Goal: Transaction & Acquisition: Purchase product/service

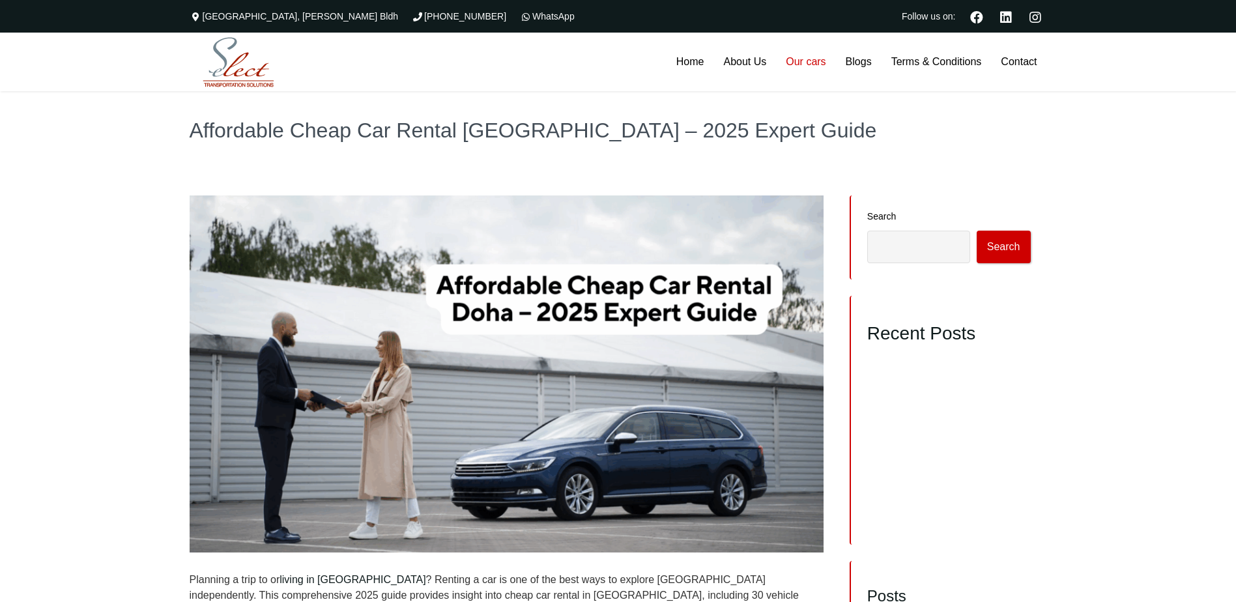
click at [800, 64] on link "Our cars" at bounding box center [805, 62] width 59 height 59
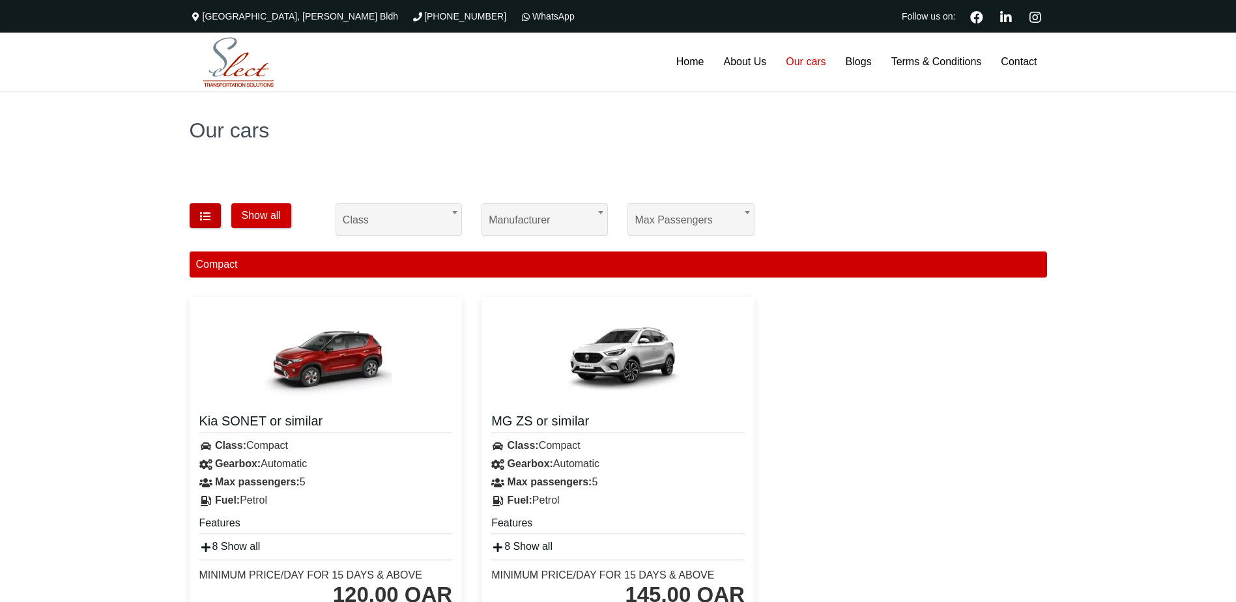
click at [204, 215] on icon "button" at bounding box center [205, 216] width 13 height 10
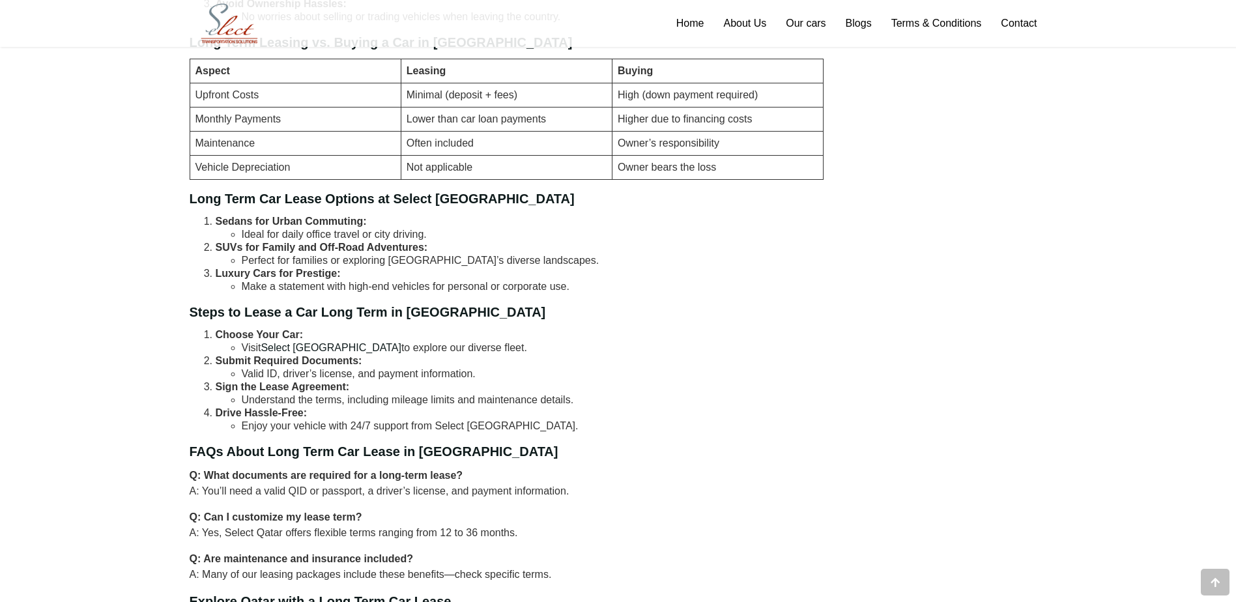
scroll to position [977, 0]
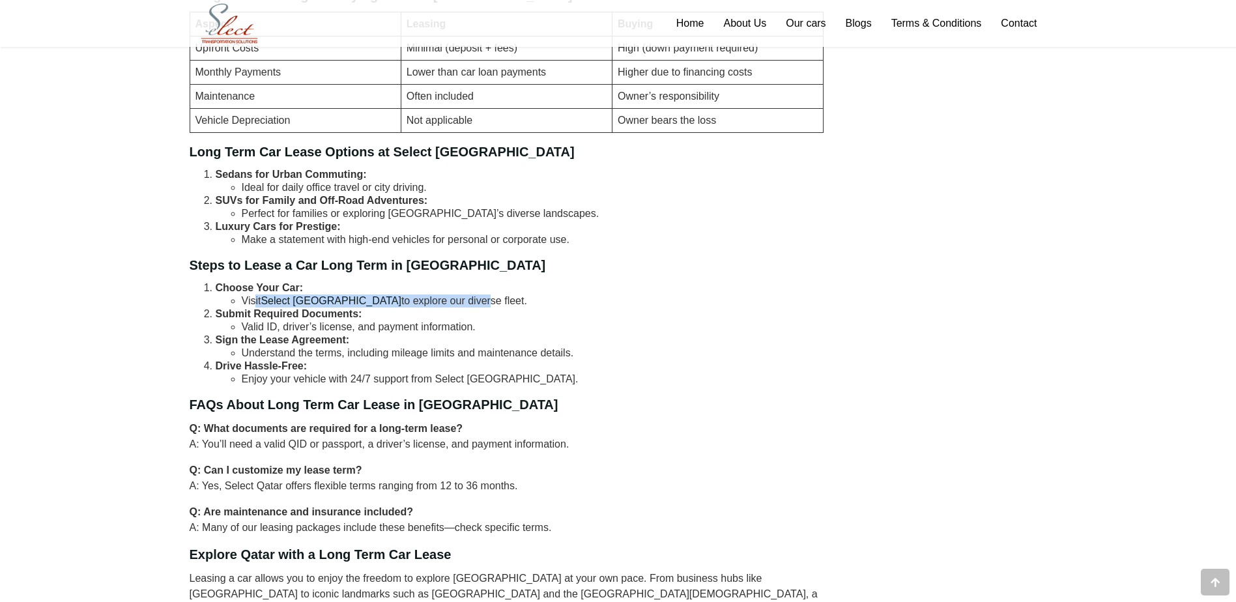
drag, startPoint x: 253, startPoint y: 301, endPoint x: 410, endPoint y: 300, distance: 156.4
click at [410, 300] on li "Visit Select Qatar to explore our diverse fleet." at bounding box center [533, 301] width 582 height 13
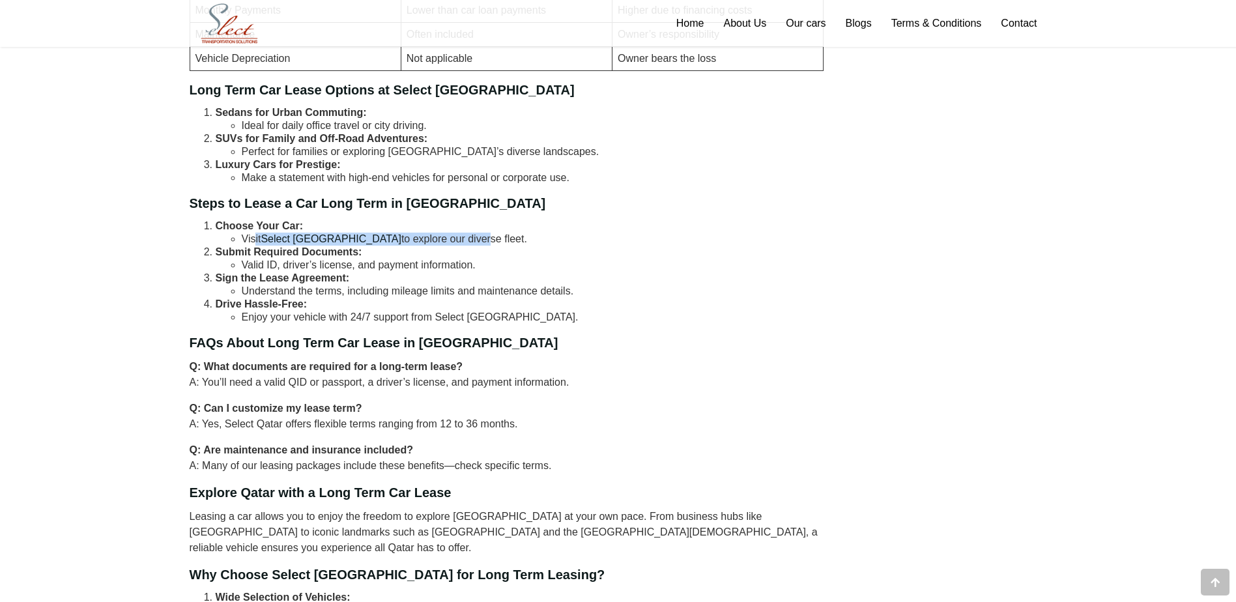
scroll to position [1086, 0]
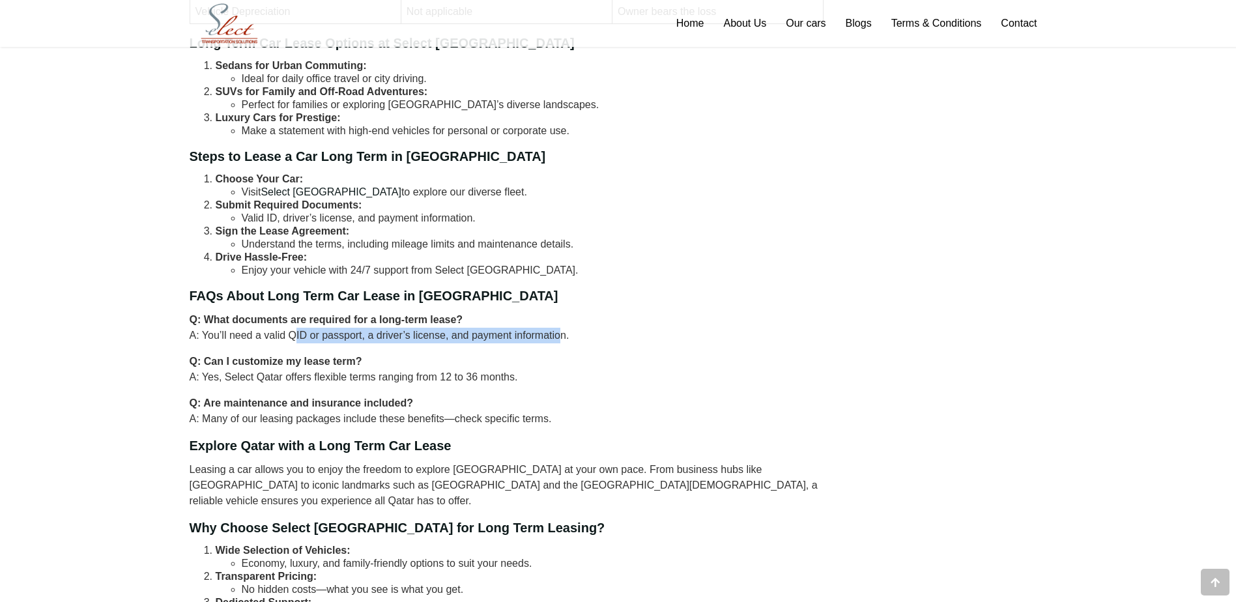
drag, startPoint x: 293, startPoint y: 334, endPoint x: 562, endPoint y: 337, distance: 268.5
click at [562, 337] on p "Q: What documents are required for a long-term lease? A: You’ll need a valid QI…" at bounding box center [507, 327] width 635 height 31
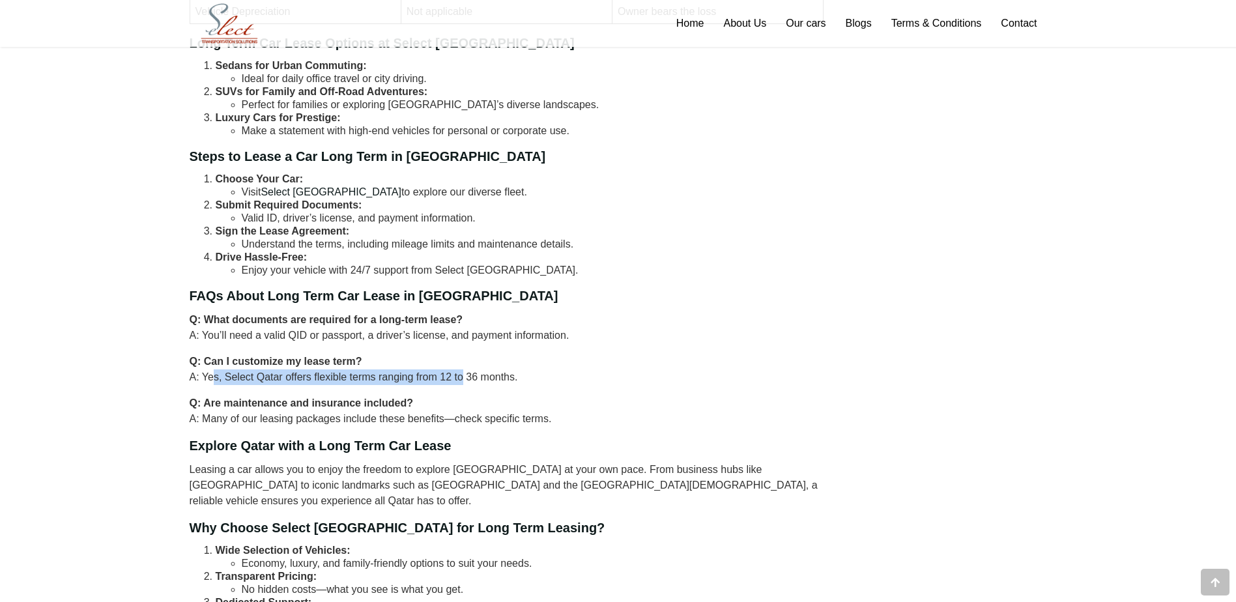
drag, startPoint x: 212, startPoint y: 377, endPoint x: 461, endPoint y: 375, distance: 248.9
click at [461, 375] on p "Q: Can I customize my lease term? A: Yes, Select Qatar offers flexible terms ra…" at bounding box center [507, 369] width 635 height 31
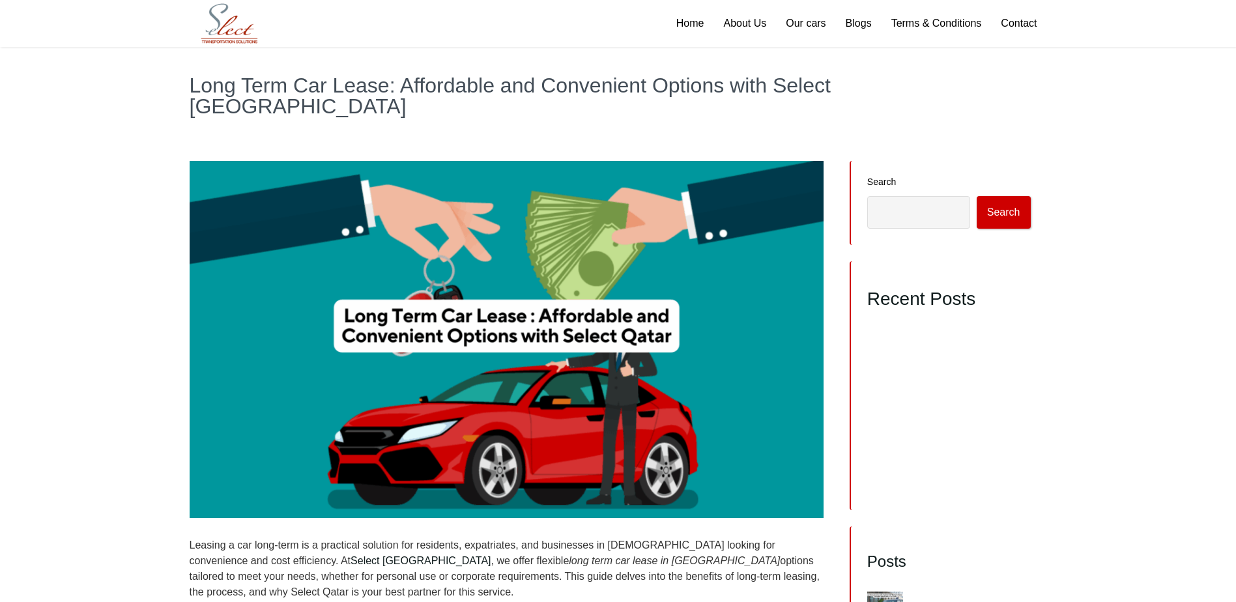
scroll to position [0, 0]
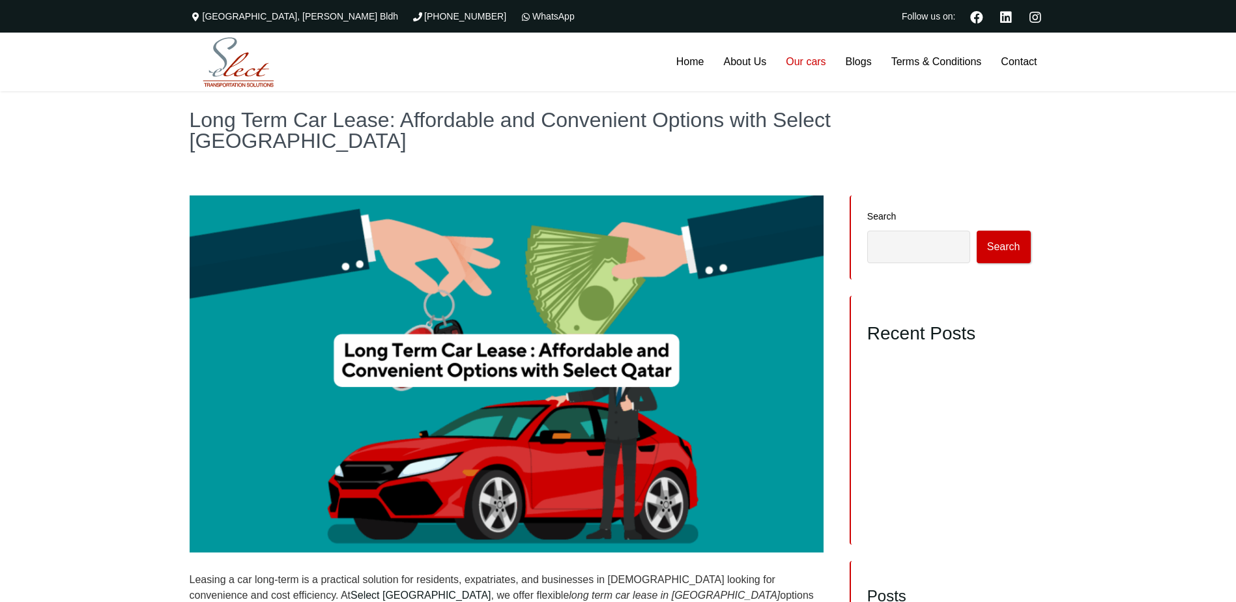
click at [805, 61] on link "Our cars" at bounding box center [805, 62] width 59 height 59
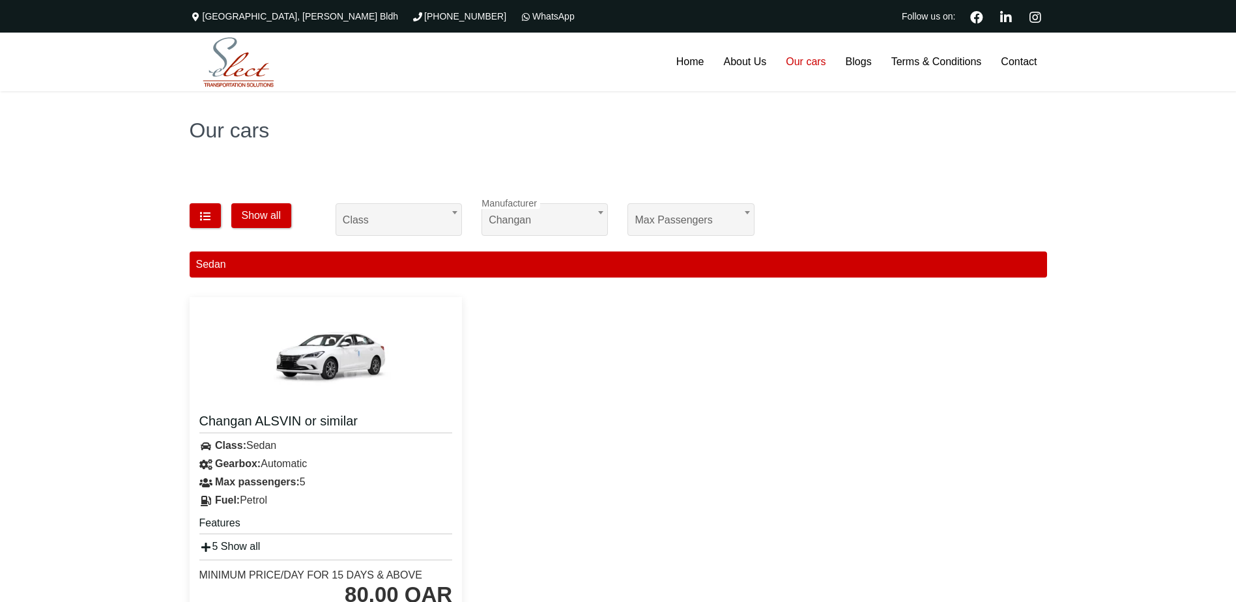
click at [569, 220] on body "**********" at bounding box center [618, 518] width 1236 height 1036
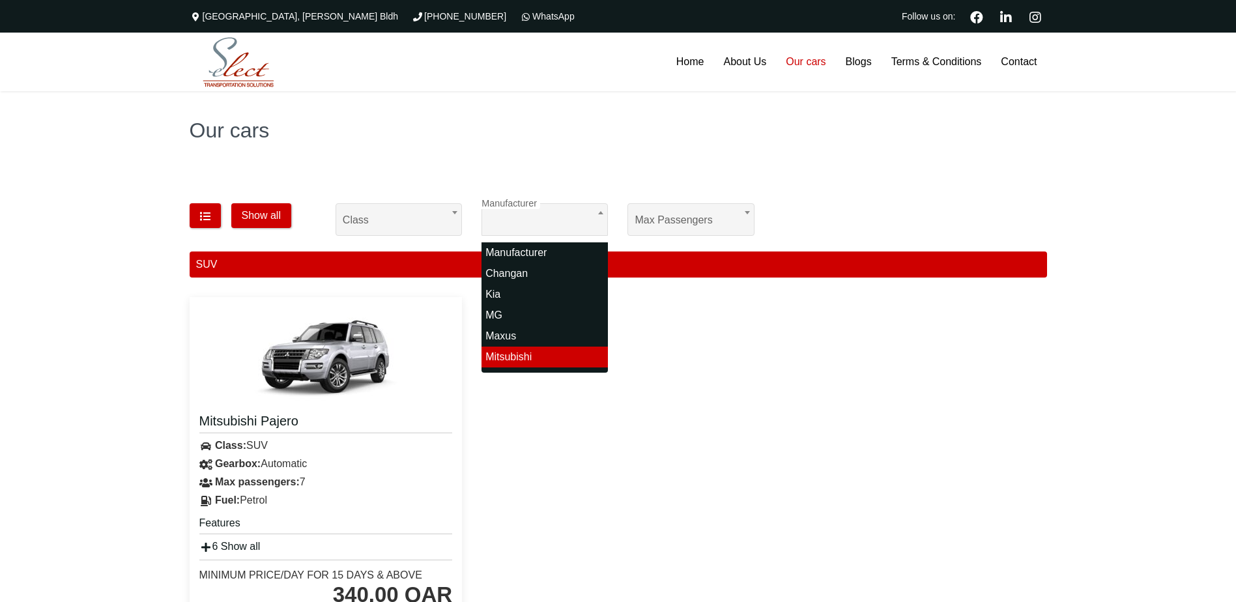
click at [587, 220] on body "**********" at bounding box center [618, 518] width 1236 height 1036
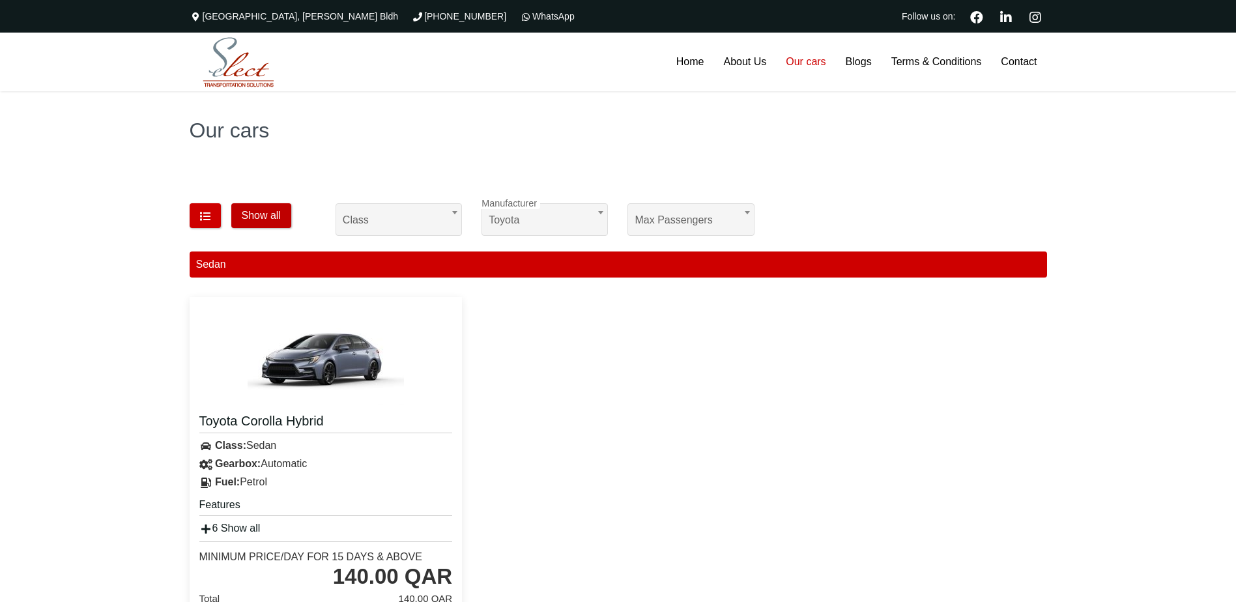
click at [259, 215] on button "Show all" at bounding box center [261, 215] width 60 height 25
select select "*"
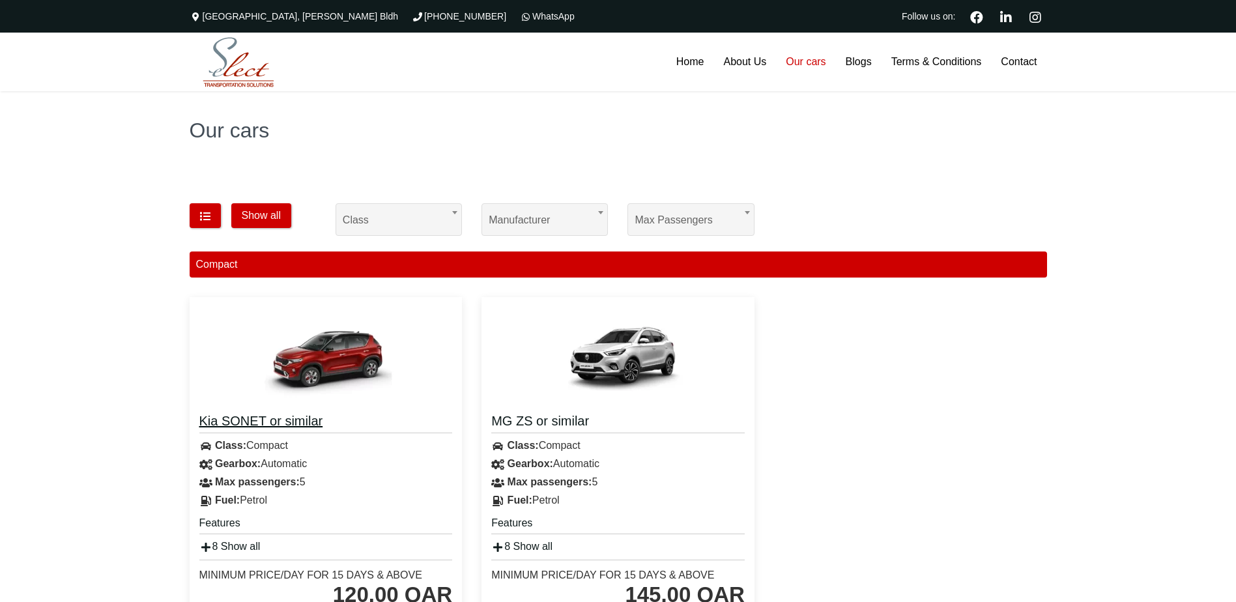
click at [272, 421] on h4 "Kia SONET or similar" at bounding box center [325, 422] width 253 height 21
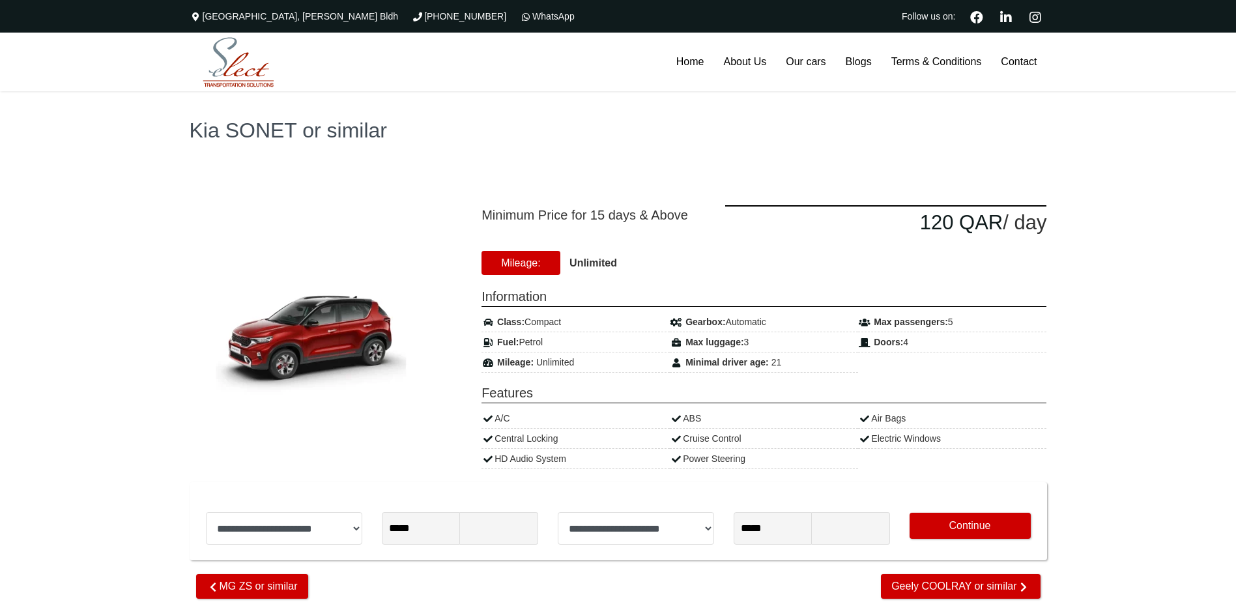
type input "********"
